Goal: Book appointment/travel/reservation

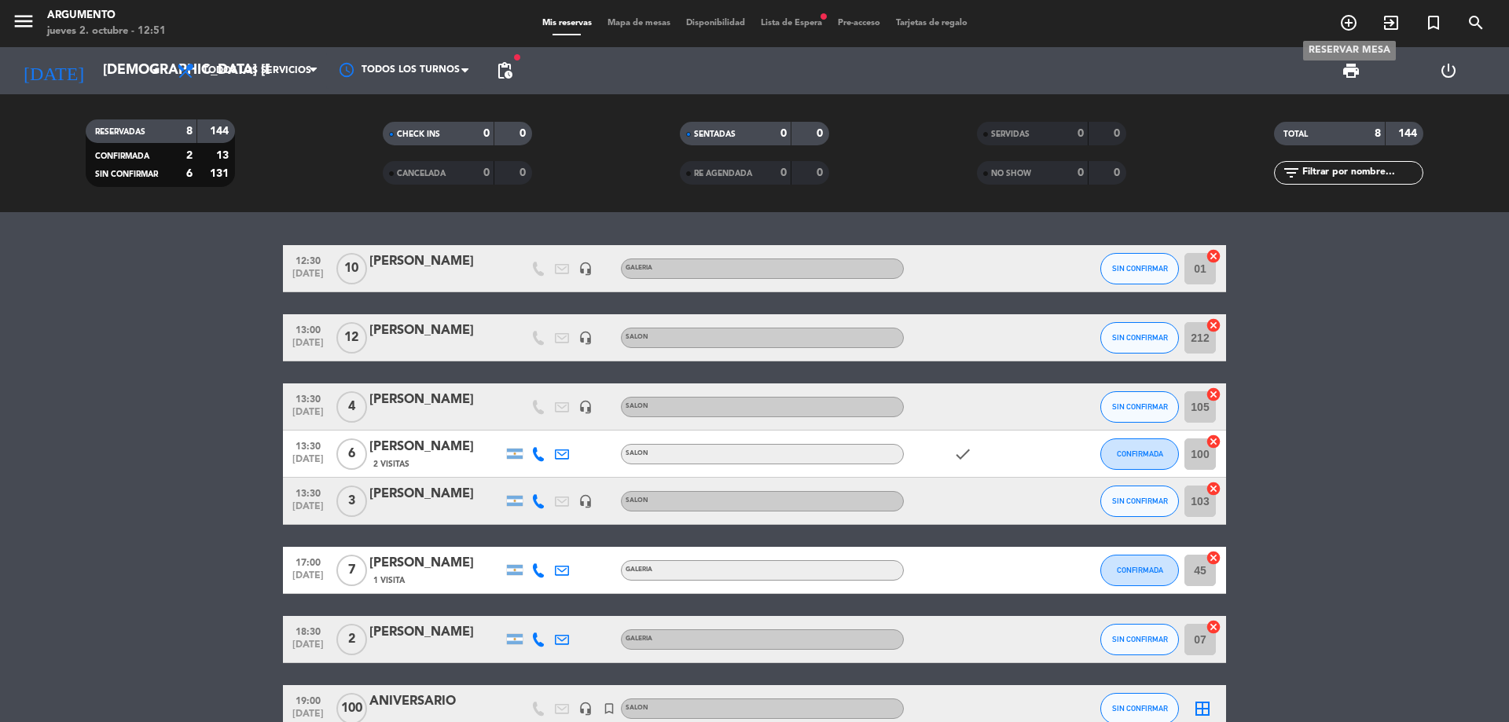
click at [1344, 21] on icon "add_circle_outline" at bounding box center [1348, 22] width 19 height 19
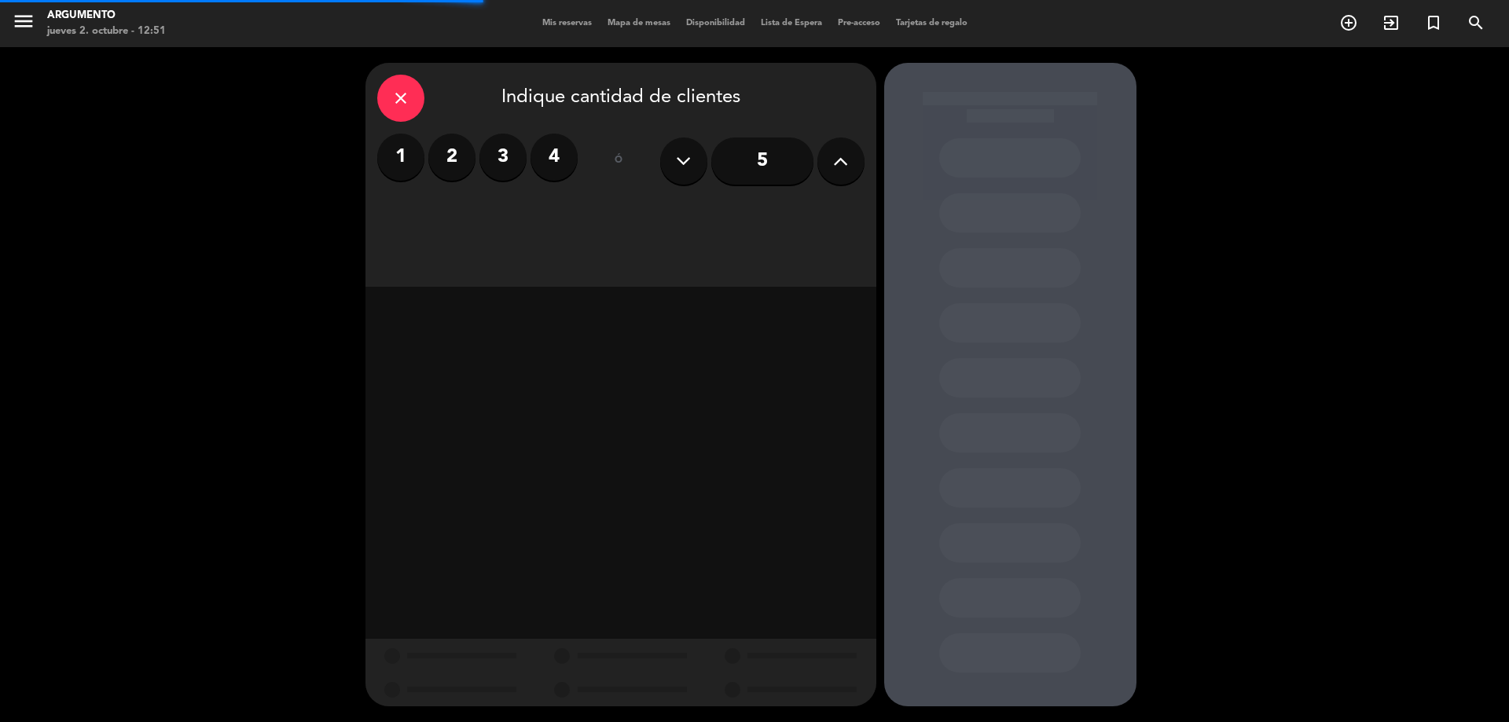
click at [857, 159] on button at bounding box center [840, 161] width 47 height 47
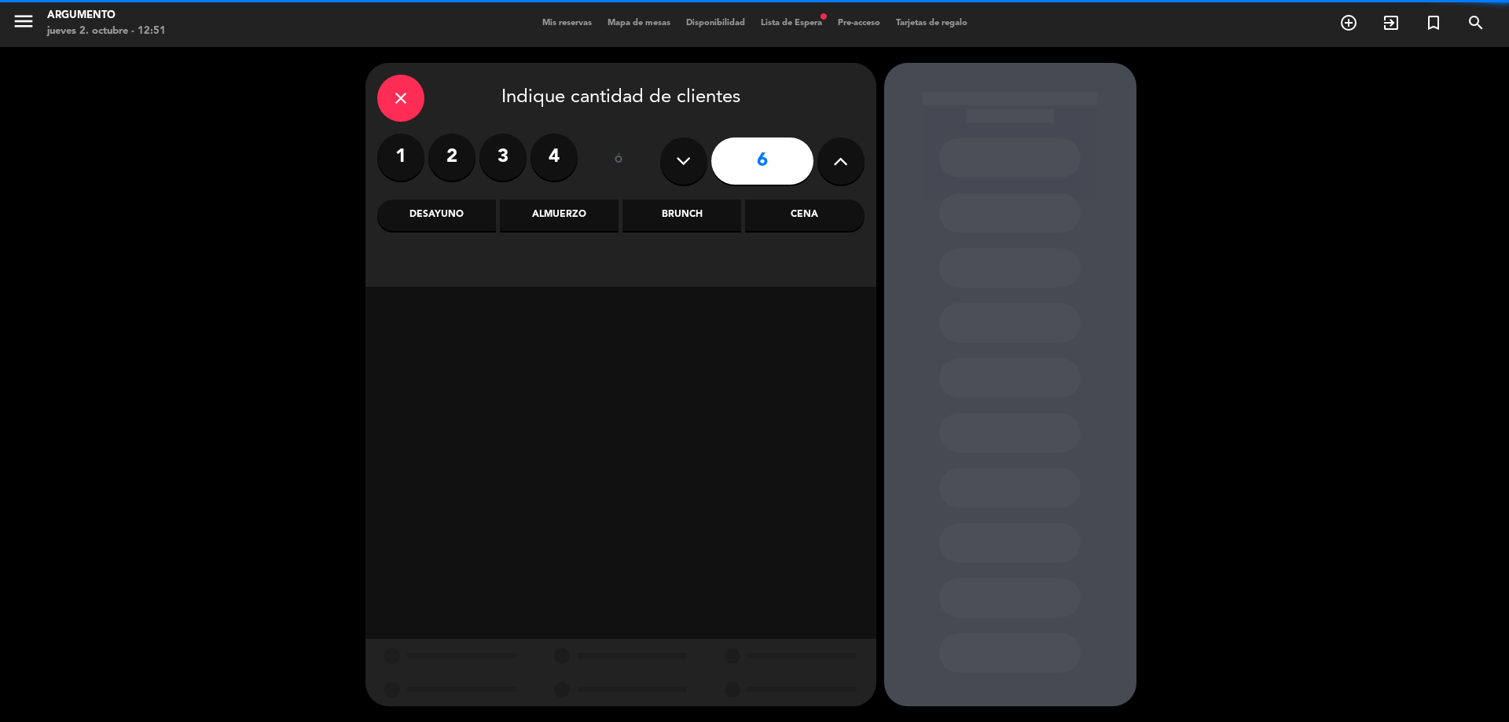
click at [857, 159] on button at bounding box center [840, 161] width 47 height 47
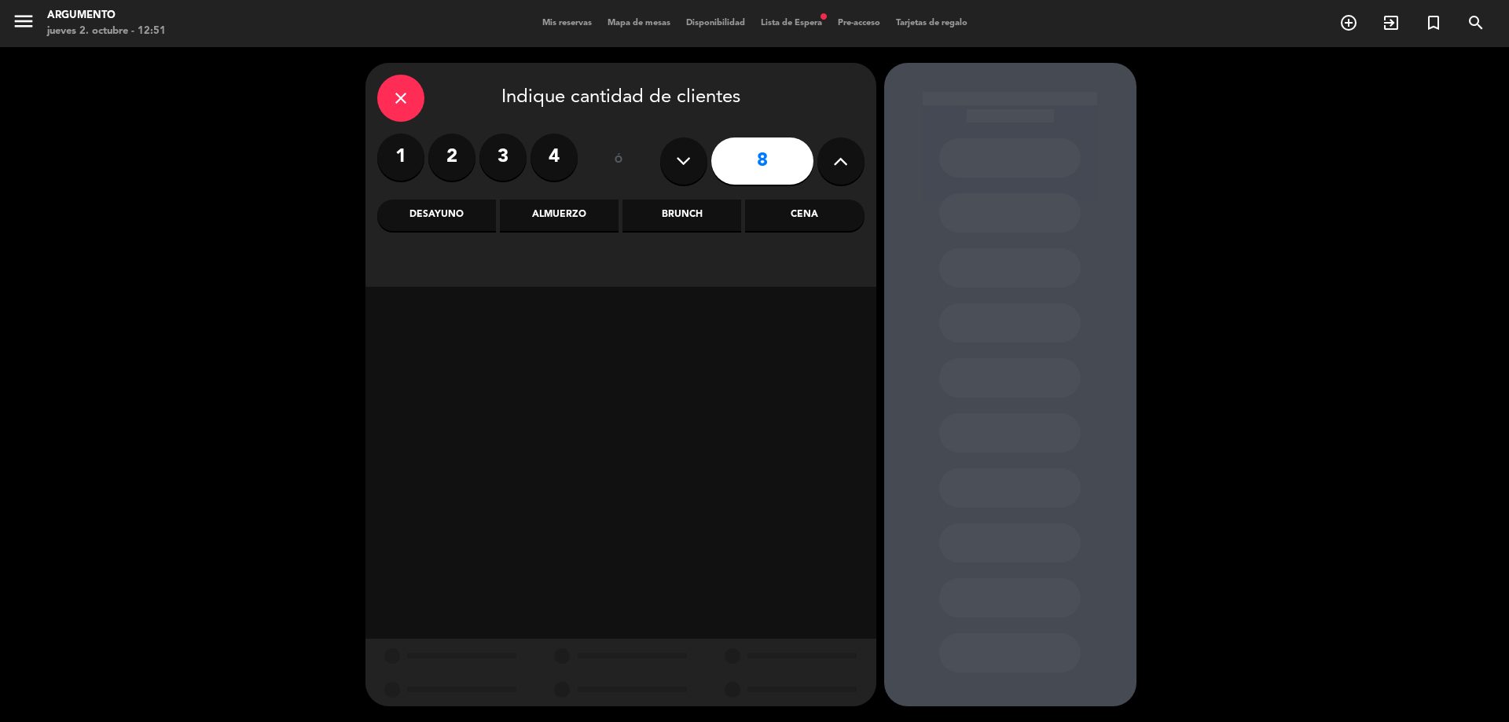
click at [857, 159] on button at bounding box center [840, 161] width 47 height 47
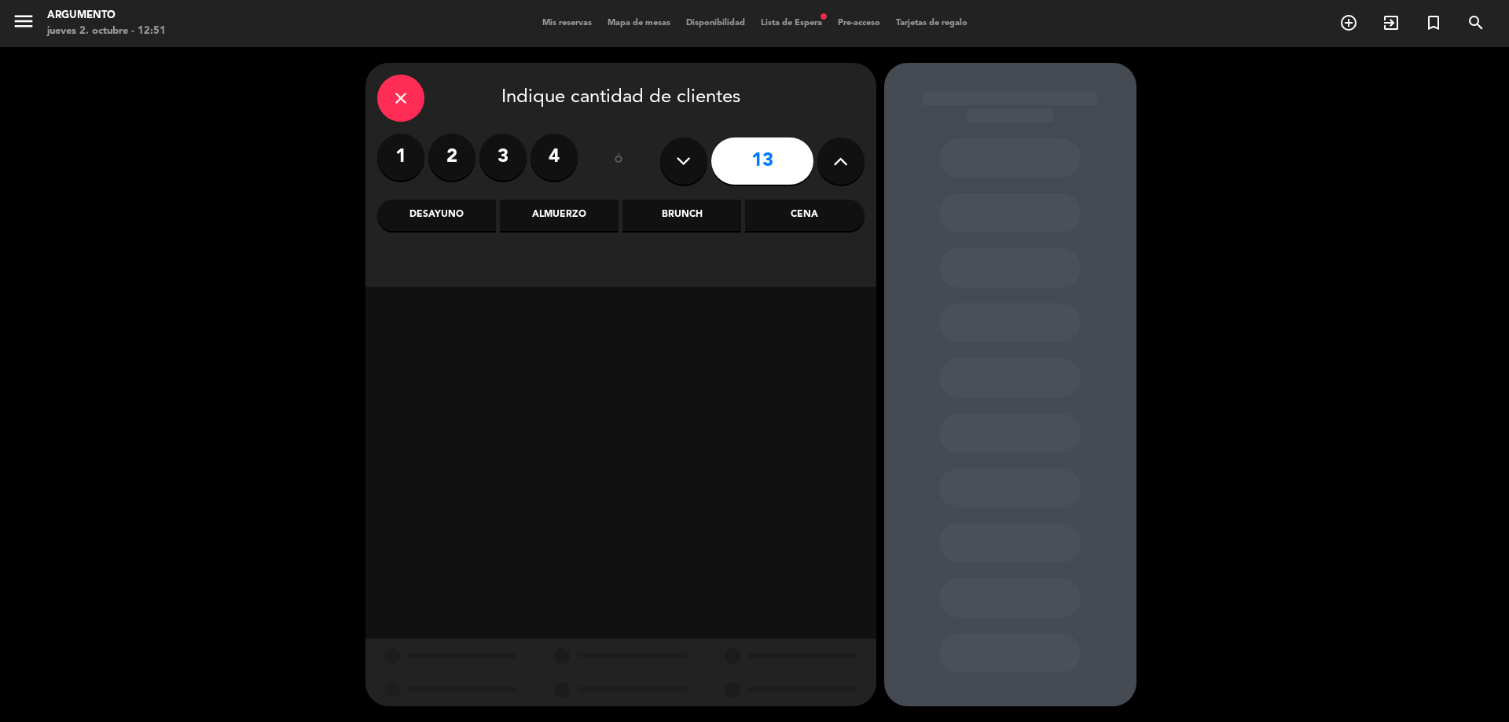
click at [857, 159] on button at bounding box center [840, 161] width 47 height 47
type input "16"
click at [773, 222] on div "Cena" at bounding box center [804, 215] width 119 height 31
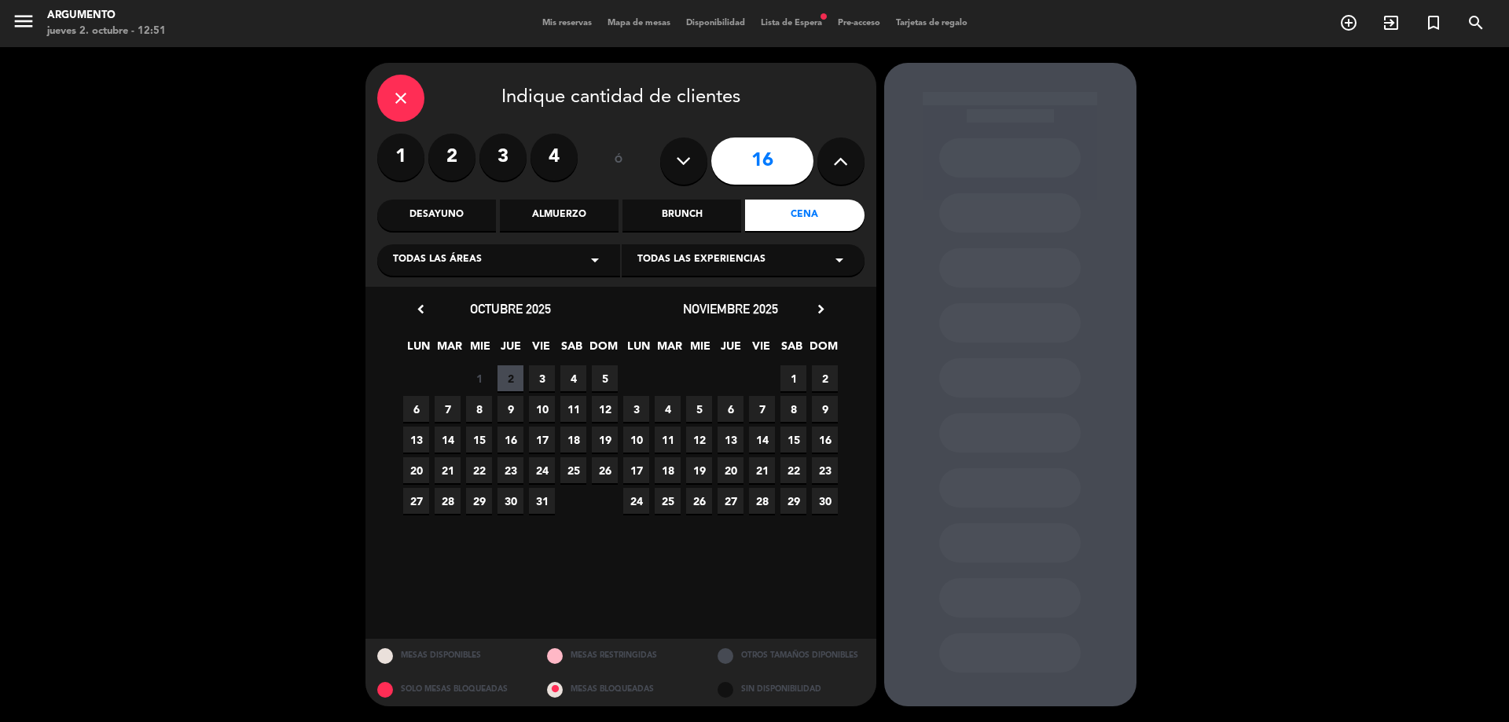
click at [569, 369] on span "4" at bounding box center [573, 378] width 26 height 26
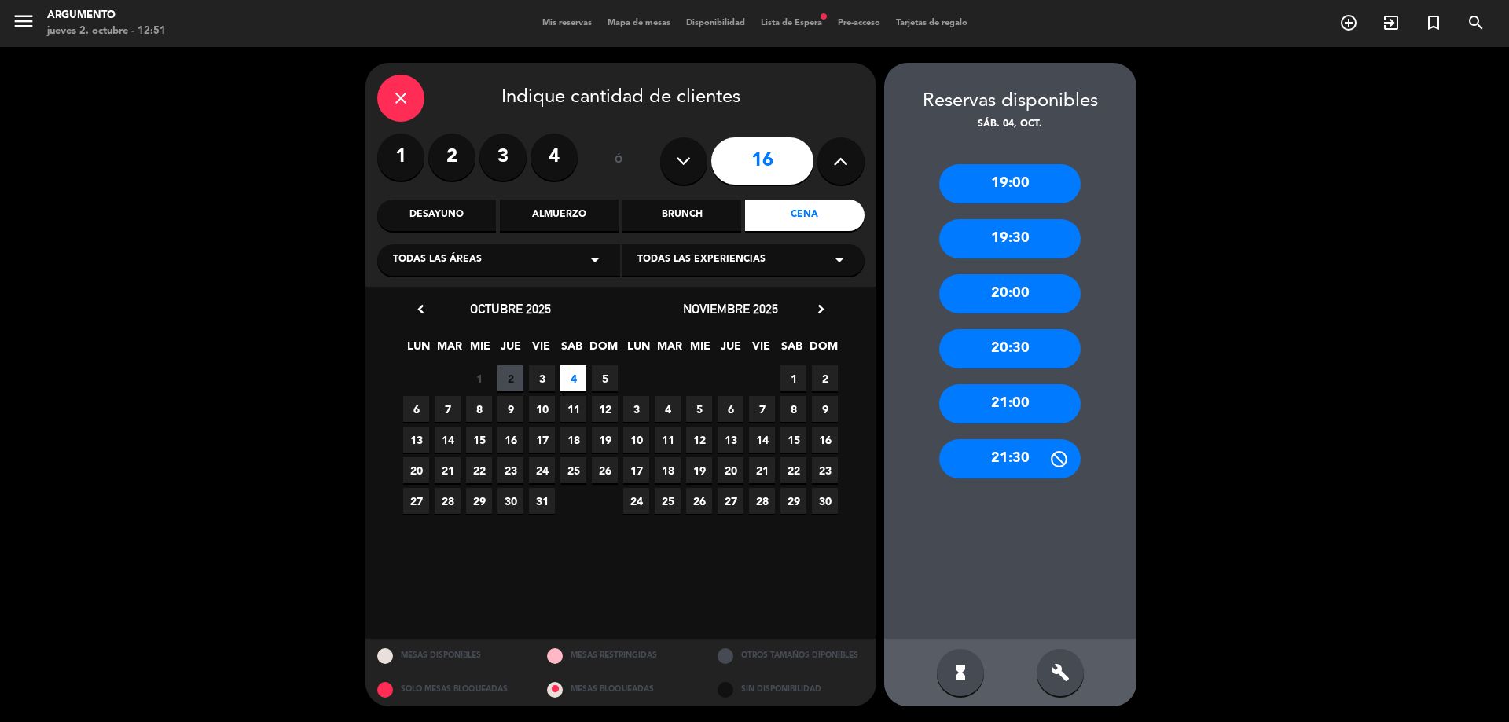
click at [989, 446] on div "21:30" at bounding box center [1009, 458] width 141 height 39
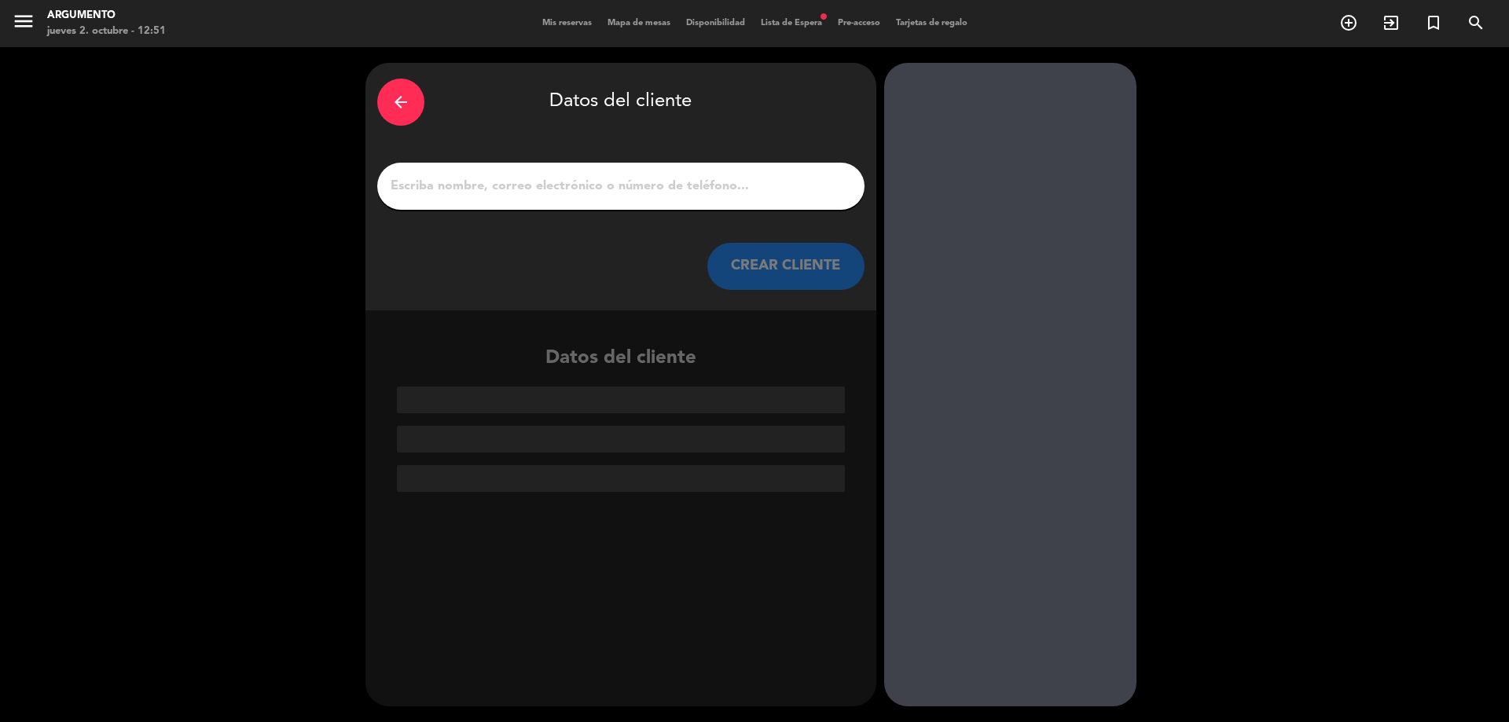
click at [554, 187] on input "1" at bounding box center [621, 186] width 464 height 22
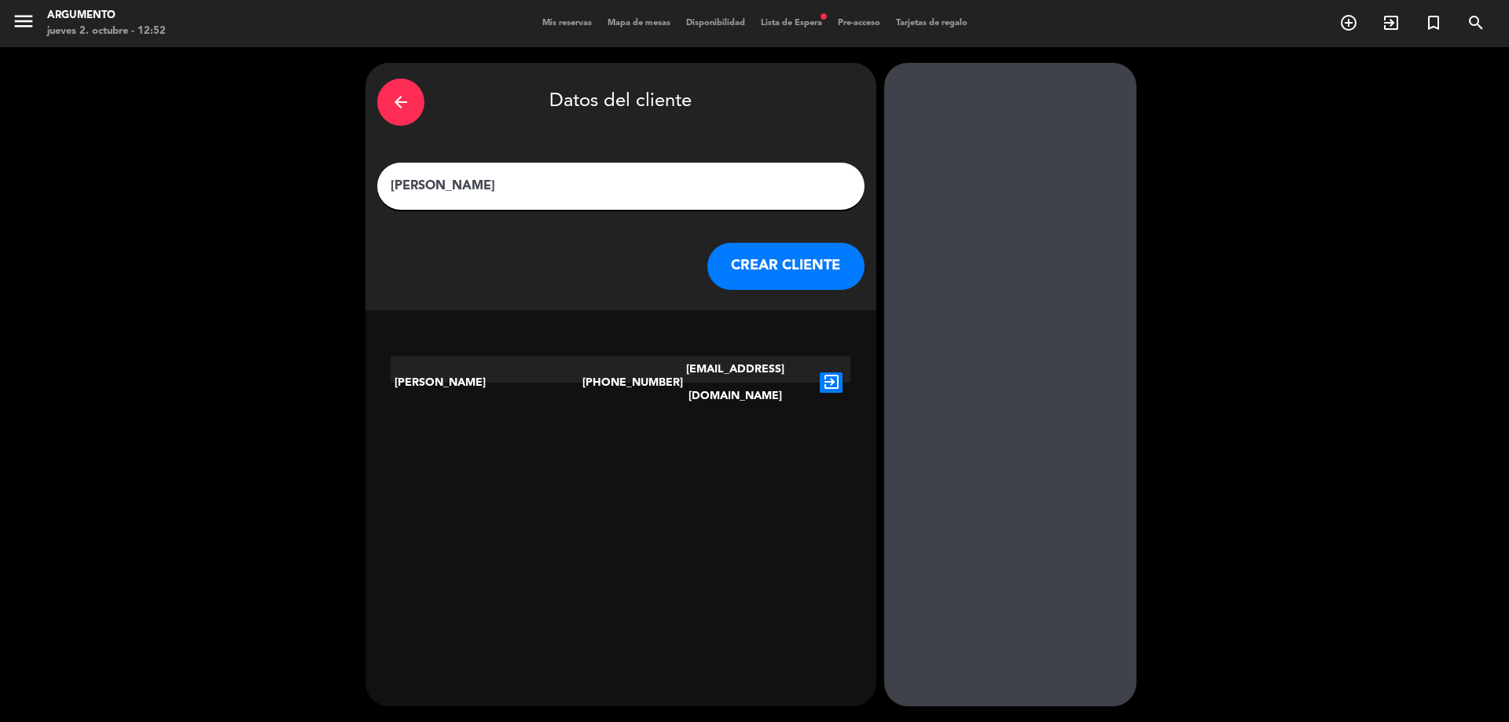
type input "[PERSON_NAME]"
click at [835, 373] on icon "exit_to_app" at bounding box center [831, 383] width 23 height 20
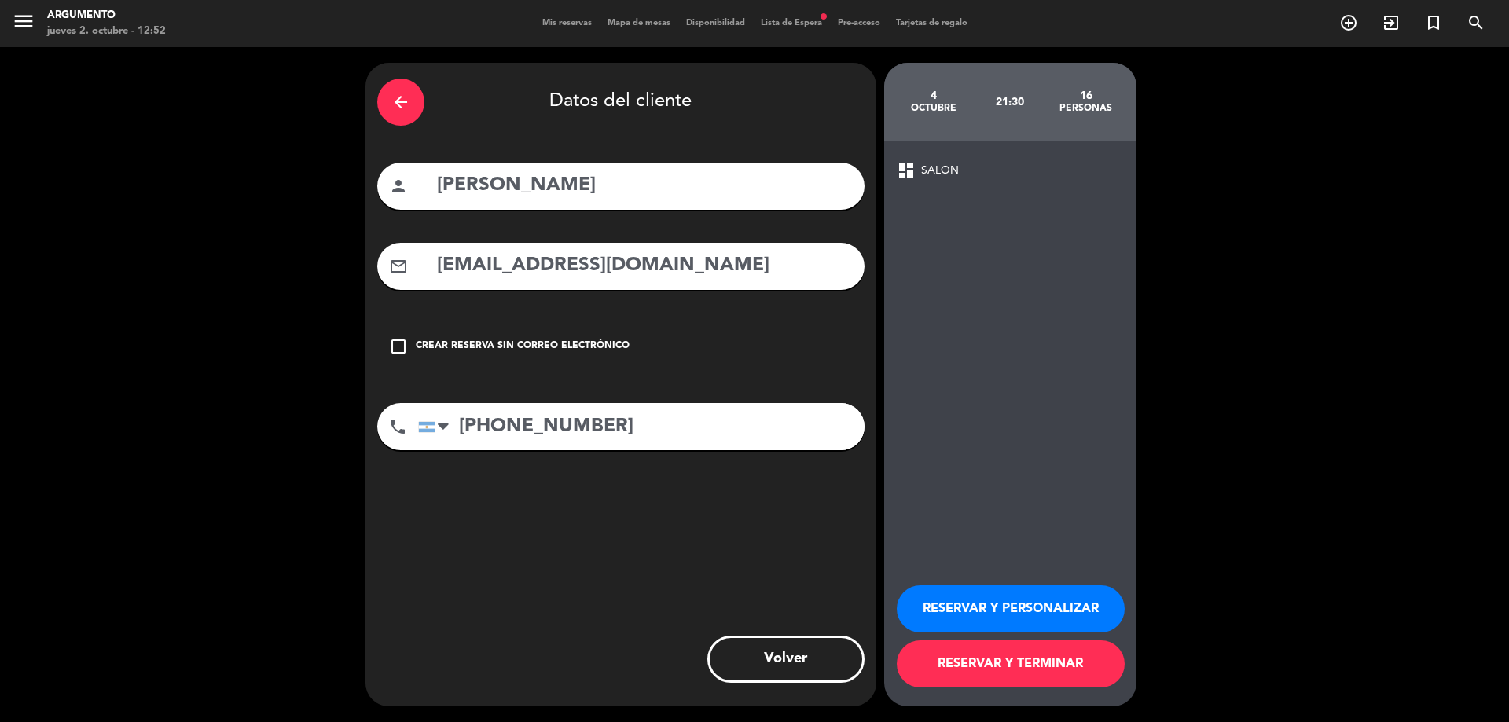
click at [1013, 611] on button "RESERVAR Y PERSONALIZAR" at bounding box center [1011, 608] width 228 height 47
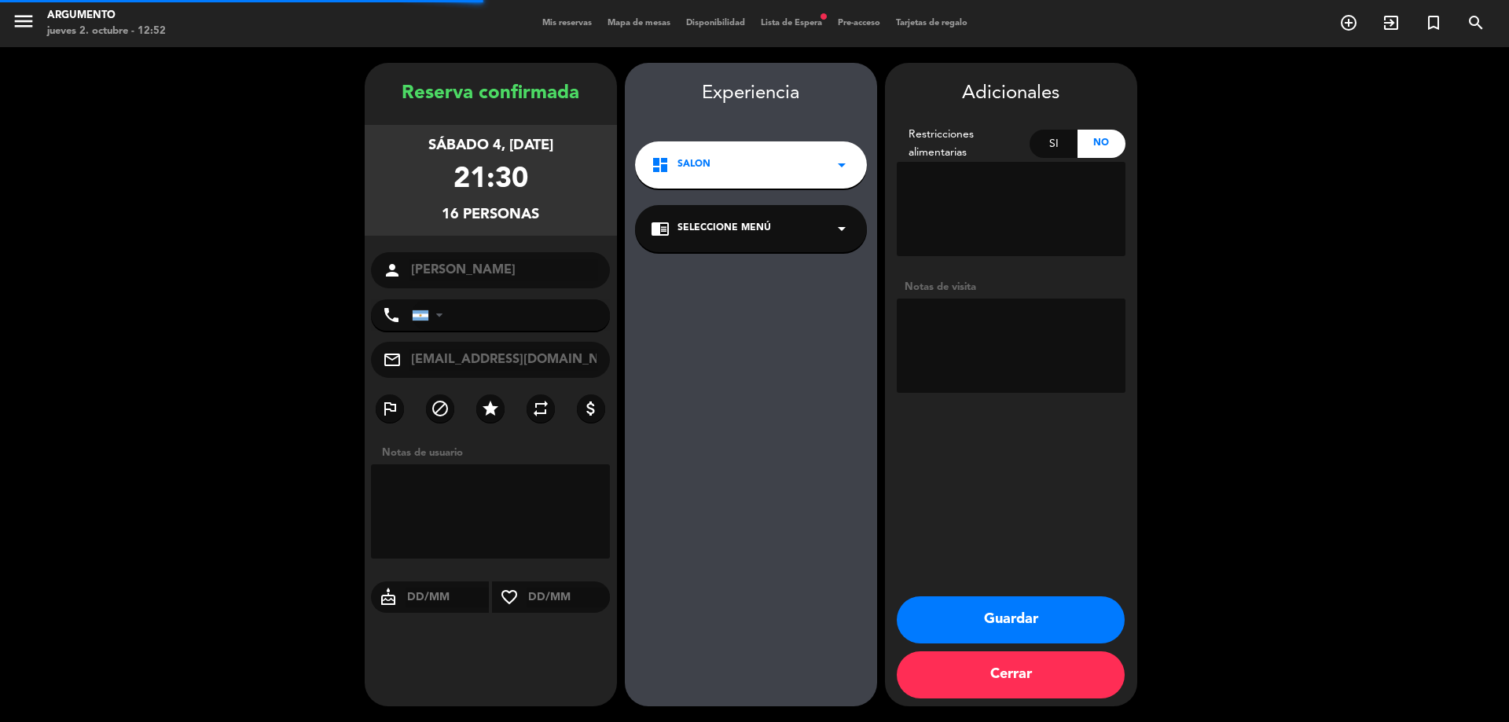
type input "[PHONE_NUMBER]"
click at [719, 229] on span "Seleccione Menú" at bounding box center [724, 229] width 94 height 16
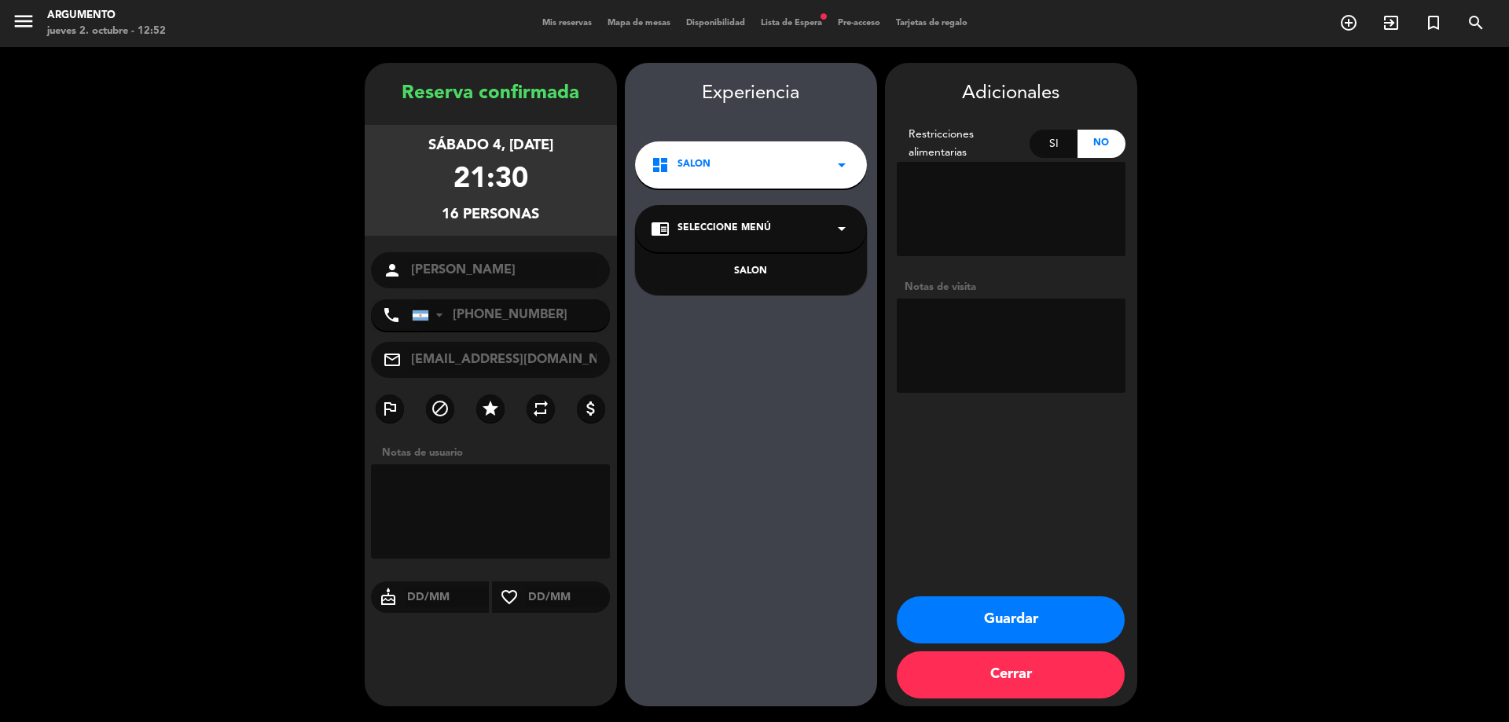
click at [738, 266] on div "SALON" at bounding box center [751, 272] width 200 height 16
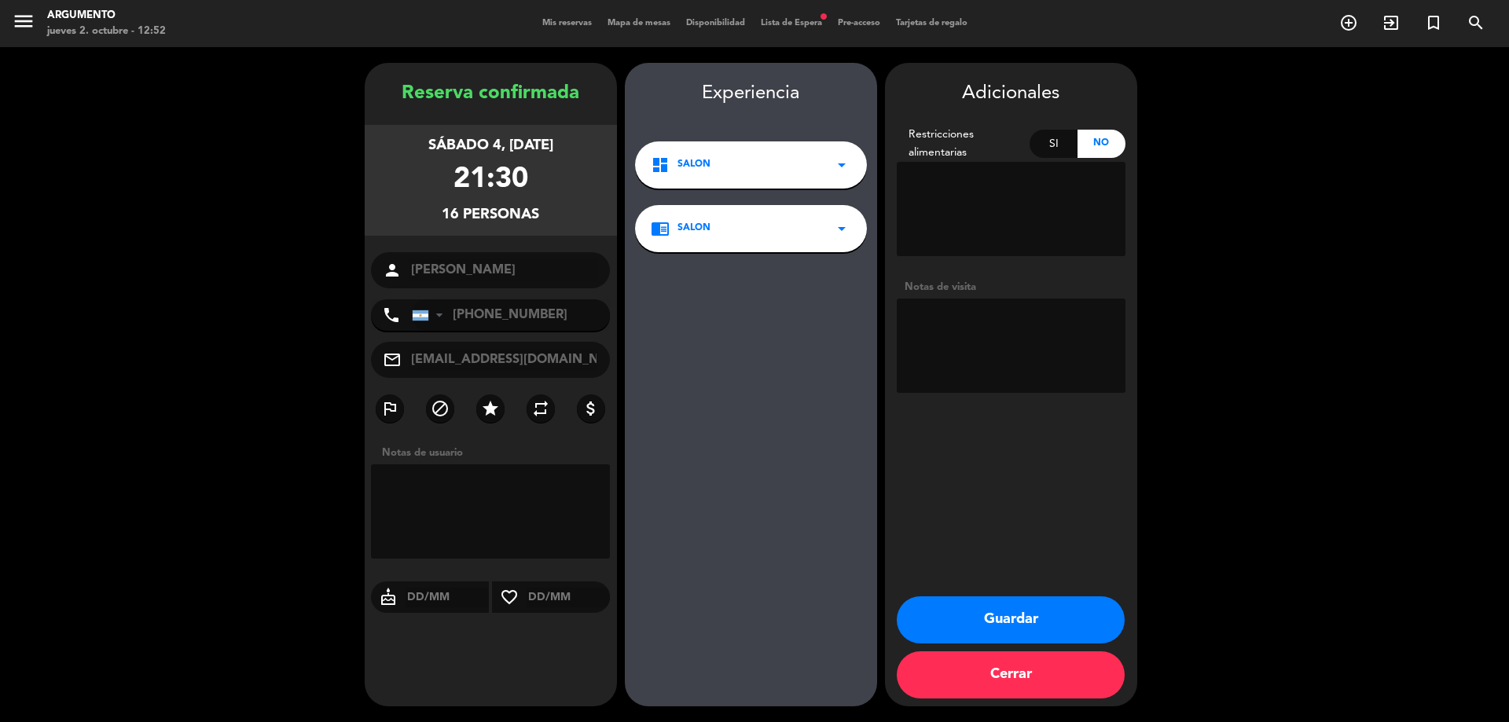
click at [1041, 625] on button "Guardar" at bounding box center [1011, 619] width 228 height 47
